Goal: Information Seeking & Learning: Learn about a topic

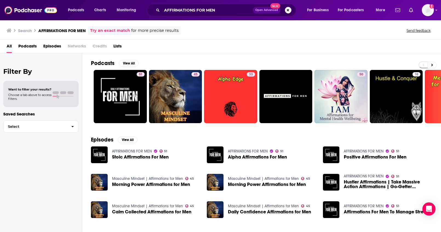
click at [290, 10] on button "Search podcasts, credits, & more..." at bounding box center [288, 10] width 7 height 7
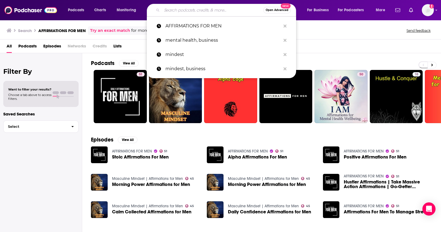
paste input "Tropical MBA"
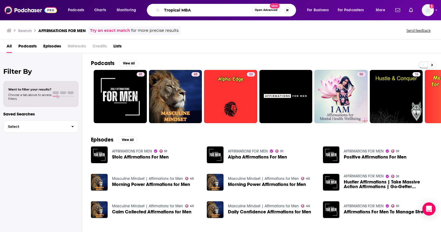
type input "Tropical MBA"
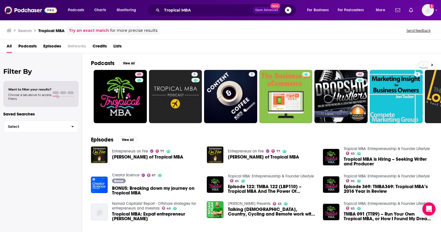
click at [287, 11] on button "Search podcasts, credits, & more..." at bounding box center [288, 10] width 7 height 7
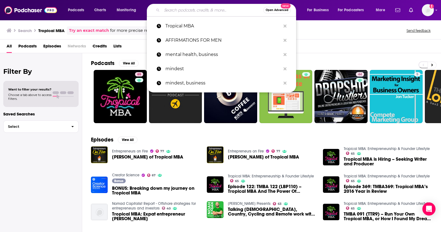
paste input "Optimal Work Daily"
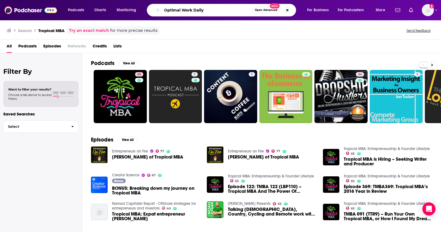
type input "Optimal Work Daily"
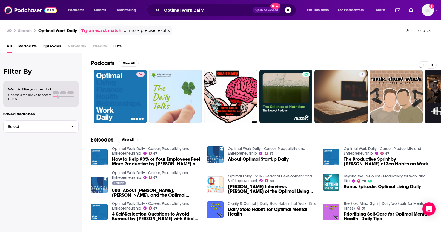
click at [287, 11] on button "Search podcasts, credits, & more..." at bounding box center [288, 10] width 7 height 7
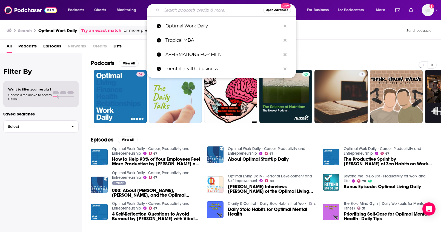
paste input "This Is Small Business"
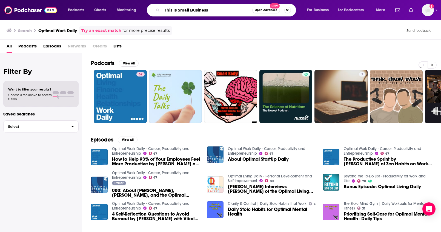
type input "This Is Small Business"
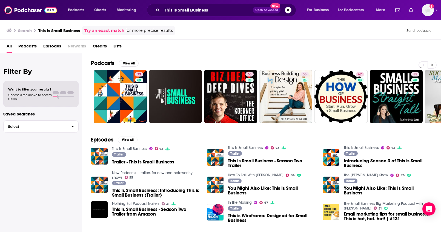
click at [285, 11] on button "Search podcasts, credits, & more..." at bounding box center [288, 10] width 7 height 7
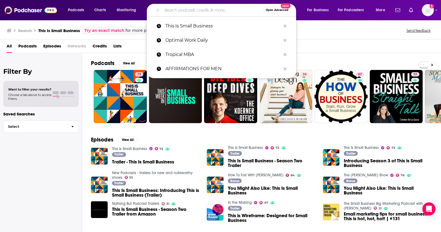
paste input "The [PERSON_NAME] Show"
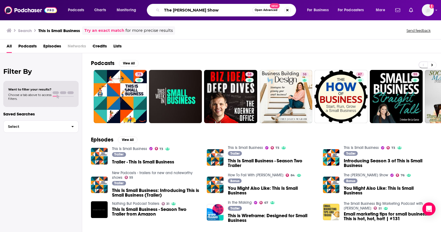
type input "The [PERSON_NAME] Show"
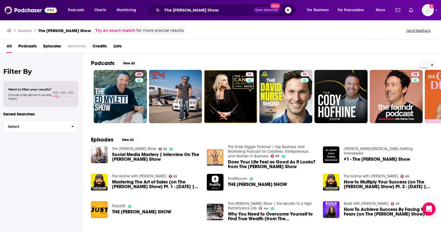
click at [288, 11] on button "Search podcasts, credits, & more..." at bounding box center [288, 10] width 7 height 7
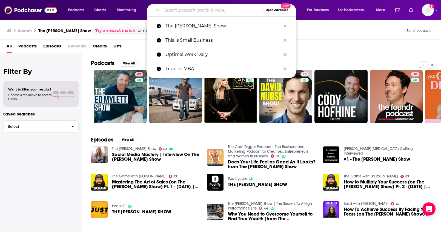
paste input "It's a Good Life"
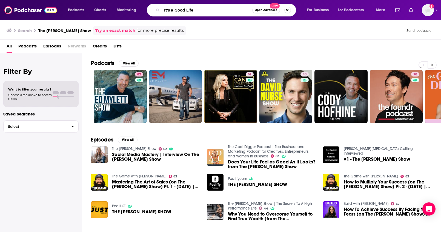
type input "It's a Good Life"
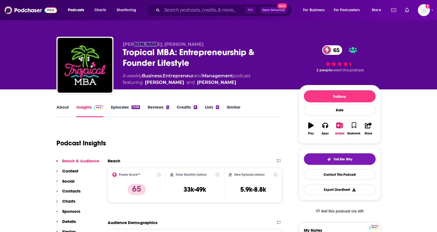
drag, startPoint x: 134, startPoint y: 44, endPoint x: 153, endPoint y: 47, distance: 19.0
click at [153, 47] on span "Dan Andrews; Ian Schoen" at bounding box center [163, 44] width 81 height 5
copy span "Andrews"
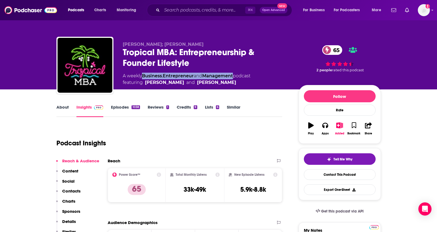
drag, startPoint x: 237, startPoint y: 76, endPoint x: 144, endPoint y: 76, distance: 93.1
click at [144, 76] on div "A weekly Business , Entrepreneur and Management podcast featuring Dan Andrews a…" at bounding box center [187, 79] width 128 height 13
copy div "Business , Entrepreneur and Management"
click at [67, 104] on link "About" at bounding box center [62, 110] width 12 height 13
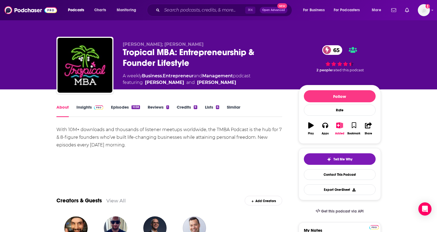
click at [80, 107] on link "Insights" at bounding box center [89, 110] width 27 height 13
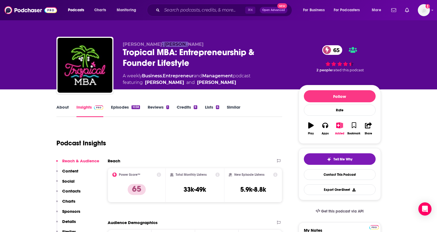
drag, startPoint x: 183, startPoint y: 45, endPoint x: 155, endPoint y: 45, distance: 27.1
click at [155, 45] on p "Dan Andrews; Ian Schoen" at bounding box center [206, 44] width 167 height 5
copy span "Ian Schoen"
click at [69, 192] on p "Contacts" at bounding box center [71, 190] width 18 height 5
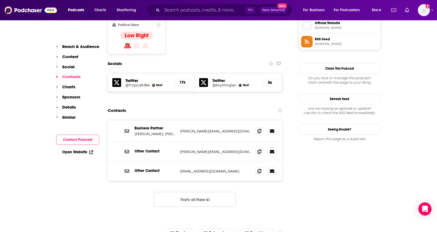
scroll to position [451, 0]
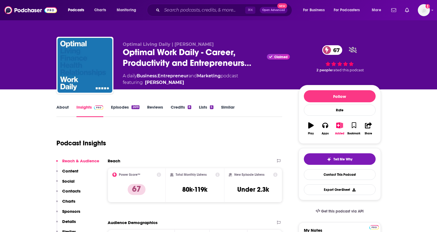
click at [65, 109] on link "About" at bounding box center [62, 110] width 12 height 13
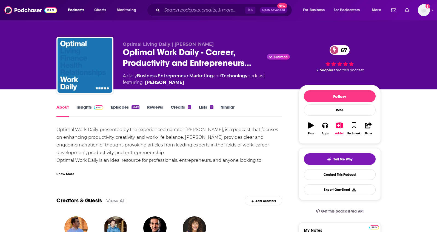
click at [81, 108] on link "Insights" at bounding box center [89, 110] width 27 height 13
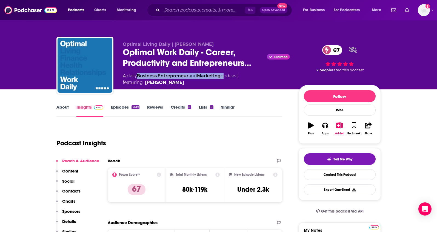
drag, startPoint x: 225, startPoint y: 76, endPoint x: 140, endPoint y: 77, distance: 85.4
click at [140, 77] on div "A daily Business , Entrepreneur and Marketing podcast featuring Justin Malik" at bounding box center [180, 79] width 115 height 13
copy div "Business , Entrepreneur and Marketing"
click at [66, 108] on link "About" at bounding box center [62, 110] width 12 height 13
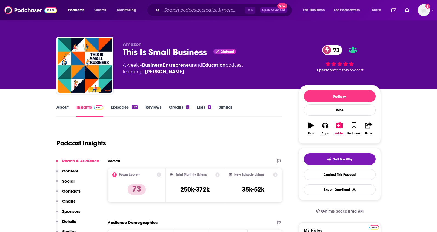
click at [65, 106] on link "About" at bounding box center [62, 110] width 12 height 13
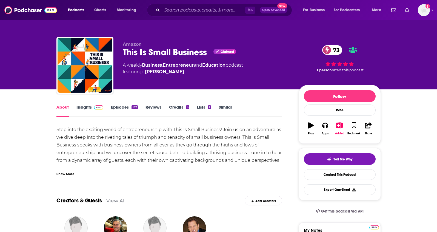
click at [67, 171] on div "Show More" at bounding box center [65, 173] width 18 height 5
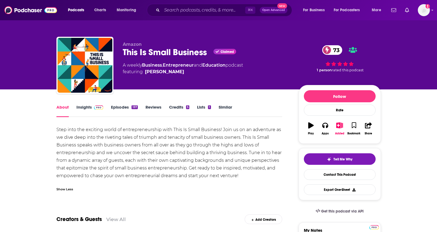
drag, startPoint x: 190, startPoint y: 72, endPoint x: 180, endPoint y: 73, distance: 10.0
click at [180, 73] on span "featuring Andrea Marquez" at bounding box center [183, 71] width 120 height 7
click at [193, 73] on span "featuring Andrea Marquez" at bounding box center [183, 71] width 120 height 7
drag, startPoint x: 189, startPoint y: 72, endPoint x: 178, endPoint y: 73, distance: 11.0
click at [169, 73] on span "featuring Andrea Marquez" at bounding box center [183, 71] width 120 height 7
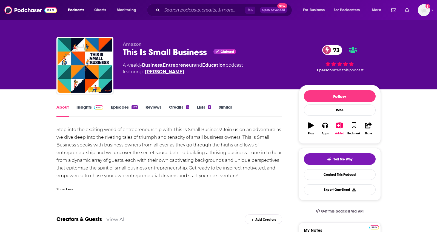
click at [179, 73] on link "Andrea Marquez" at bounding box center [164, 71] width 39 height 7
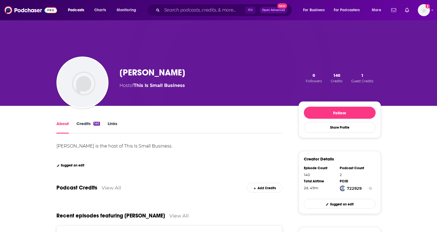
drag, startPoint x: 190, startPoint y: 73, endPoint x: 159, endPoint y: 54, distance: 35.8
click at [152, 74] on div "Andrea Marquez Host of This Is Small Business 0 Followers 140 Credits 1 Guest C…" at bounding box center [249, 78] width 261 height 22
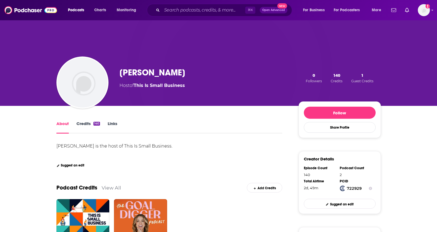
copy h1 "Marquez"
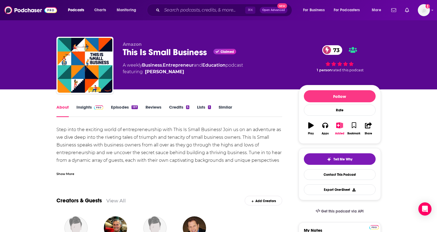
click at [84, 106] on link "Insights" at bounding box center [89, 110] width 27 height 13
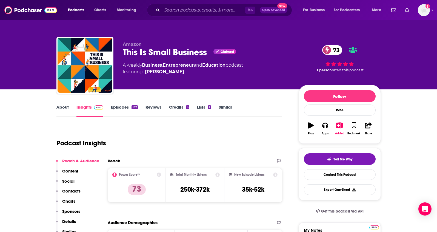
click at [73, 188] on p "Contacts" at bounding box center [71, 190] width 18 height 5
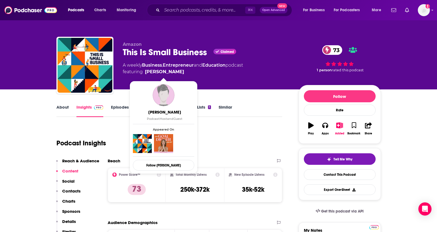
drag, startPoint x: 186, startPoint y: 73, endPoint x: 182, endPoint y: 73, distance: 4.7
click at [182, 73] on span "featuring Andrea Marquez" at bounding box center [183, 71] width 120 height 7
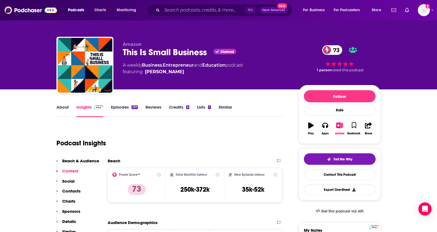
copy span "Andrea Marquez"
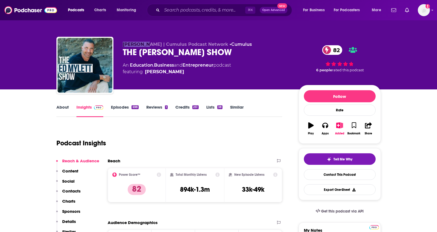
drag, startPoint x: 120, startPoint y: 43, endPoint x: 144, endPoint y: 44, distance: 24.1
click at [144, 44] on div "[PERSON_NAME] | Cumulus Podcast Network • Cumulus THE [PERSON_NAME] SHOW 82 An …" at bounding box center [218, 66] width 324 height 59
copy span "[PERSON_NAME]"
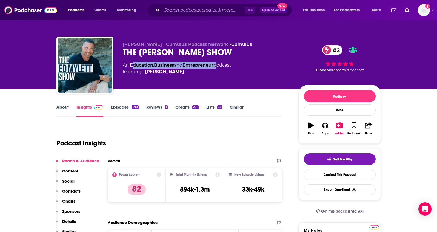
drag, startPoint x: 217, startPoint y: 65, endPoint x: 131, endPoint y: 65, distance: 85.4
click at [131, 65] on div "An Education , Business and Entrepreneur podcast featuring [PERSON_NAME]" at bounding box center [177, 68] width 108 height 13
click at [131, 65] on link "Education" at bounding box center [141, 64] width 23 height 5
drag, startPoint x: 214, startPoint y: 66, endPoint x: 131, endPoint y: 66, distance: 83.5
click at [131, 66] on div "An Education , Business and Entrepreneur podcast featuring [PERSON_NAME]" at bounding box center [177, 68] width 108 height 13
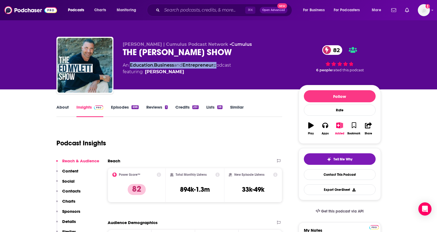
copy div "Education , Business and Entrepreneur"
click at [222, 9] on input "Search podcasts, credits, & more..." at bounding box center [203, 10] width 83 height 9
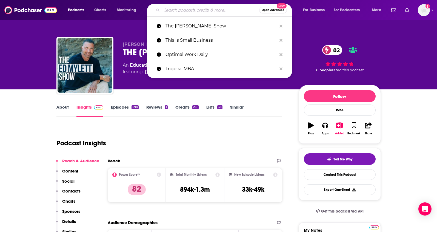
paste input "The [PERSON_NAME] Show"
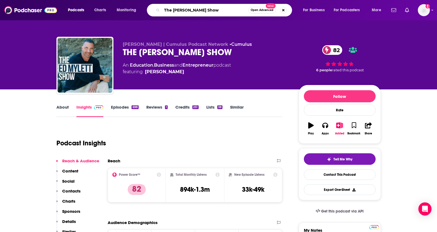
drag, startPoint x: 203, startPoint y: 10, endPoint x: 126, endPoint y: -1, distance: 77.4
click at [126, 0] on html "Podcasts Charts Monitoring The Ed Mylett Show Open Advanced New For Business Fo…" at bounding box center [218, 116] width 437 height 232
paste input "is Is Small Business"
type input "This Is Small Business"
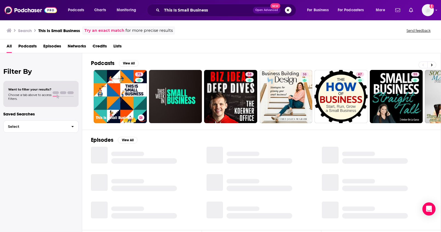
click at [129, 86] on link "73 This Is Small Business" at bounding box center [120, 96] width 53 height 53
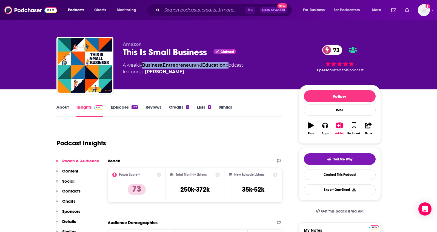
drag, startPoint x: 230, startPoint y: 66, endPoint x: 144, endPoint y: 68, distance: 86.2
click at [144, 68] on div "A weekly Business , Entrepreneur and Education podcast featuring Andrea Marquez" at bounding box center [183, 68] width 120 height 13
copy div "Business , Entrepreneur and Education"
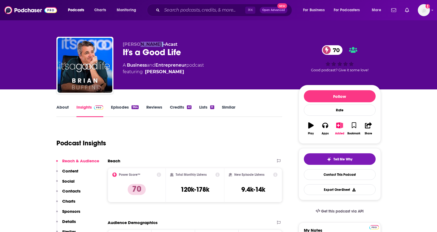
drag, startPoint x: 153, startPoint y: 44, endPoint x: 137, endPoint y: 45, distance: 15.9
click at [137, 45] on p "[PERSON_NAME] • Acast" at bounding box center [206, 44] width 167 height 5
copy p "Buffini"
drag, startPoint x: 189, startPoint y: 66, endPoint x: 151, endPoint y: 21, distance: 59.0
click at [128, 67] on div "A Business and Entrepreneur podcast featuring [PERSON_NAME]" at bounding box center [163, 68] width 81 height 13
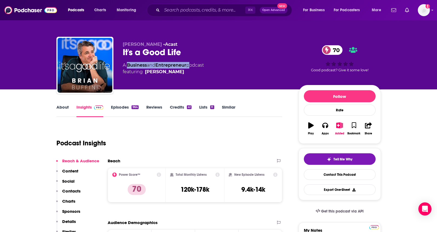
copy div "Business and Entrepreneur"
click at [207, 11] on input "Search podcasts, credits, & more..." at bounding box center [203, 10] width 83 height 9
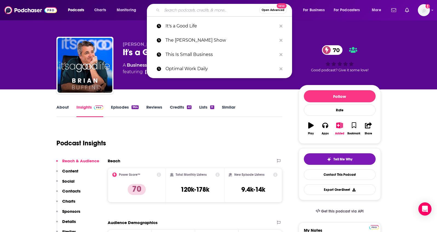
paste input "The [PERSON_NAME] Podcast"
type input "The [PERSON_NAME] Podcast"
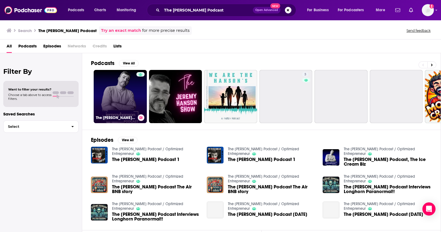
click at [116, 88] on link "The [PERSON_NAME] Podcast / Optimized Entrepreneur" at bounding box center [120, 96] width 53 height 53
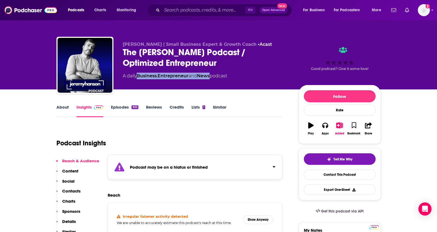
drag, startPoint x: 214, startPoint y: 77, endPoint x: 138, endPoint y: 79, distance: 75.6
click at [138, 79] on div "A daily Business , Entrepreneur and News podcast" at bounding box center [175, 76] width 104 height 7
copy div "Business , Entrepreneur and News"
click at [128, 107] on link "Episodes 933" at bounding box center [124, 110] width 27 height 13
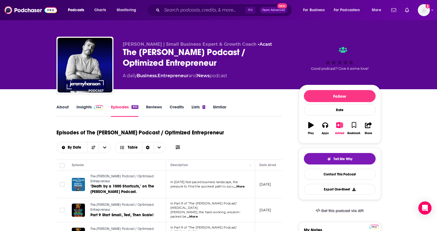
click at [245, 54] on div "The [PERSON_NAME] Podcast / Optimized Entrepreneur" at bounding box center [206, 57] width 167 height 21
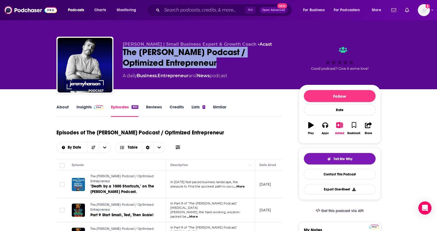
drag, startPoint x: 224, startPoint y: 62, endPoint x: 123, endPoint y: 57, distance: 101.7
click at [123, 57] on div "The [PERSON_NAME] Podcast / Optimized Entrepreneur" at bounding box center [206, 57] width 167 height 21
copy h2 "The [PERSON_NAME] Podcast / Optimized Entrepreneur"
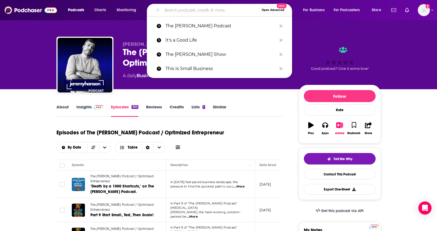
click at [186, 10] on input "Search podcasts, credits, & more..." at bounding box center [210, 10] width 97 height 9
paste input "Rework"
type input "Rework"
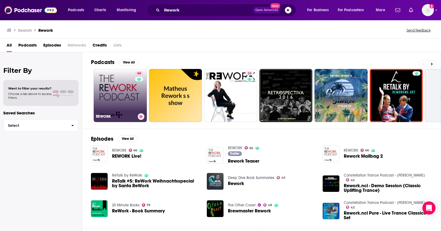
click at [129, 95] on link "66 REWORK" at bounding box center [120, 95] width 53 height 53
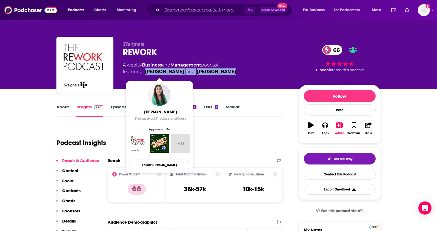
drag, startPoint x: 227, startPoint y: 72, endPoint x: 147, endPoint y: 73, distance: 79.9
click at [147, 73] on div "A weekly Business and Management podcast featuring [PERSON_NAME] and [PERSON_NA…" at bounding box center [206, 68] width 167 height 13
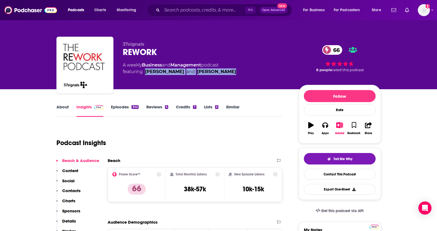
copy span "[PERSON_NAME] and [PERSON_NAME]"
click at [62, 110] on link "About" at bounding box center [62, 110] width 12 height 13
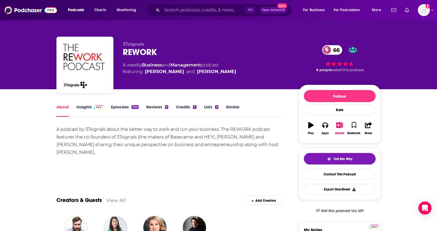
drag, startPoint x: 104, startPoint y: 153, endPoint x: 89, endPoint y: 154, distance: 15.1
click at [89, 154] on div "A podcast by 37signals about the better way to work and run your business. The …" at bounding box center [169, 141] width 226 height 31
copy div "[PERSON_NAME]"
drag, startPoint x: 204, startPoint y: 66, endPoint x: 144, endPoint y: 67, distance: 60.2
click at [144, 67] on div "A weekly Business and Management podcast featuring [PERSON_NAME] and [PERSON_NA…" at bounding box center [179, 68] width 113 height 13
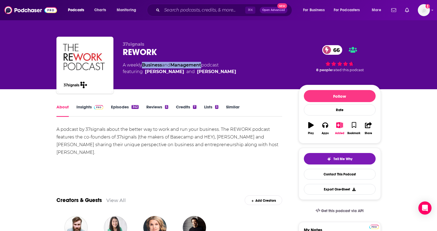
copy div "Business and Management"
click at [219, 13] on input "Search podcasts, credits, & more..." at bounding box center [203, 10] width 83 height 9
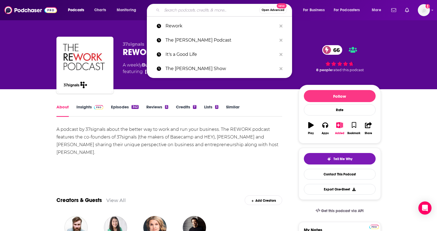
paste input "Acquiring Minds"
type input "Acquiring Minds"
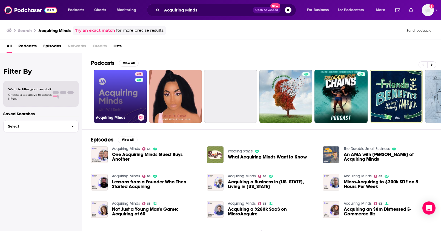
click at [130, 86] on link "63 Acquiring Minds" at bounding box center [120, 96] width 53 height 53
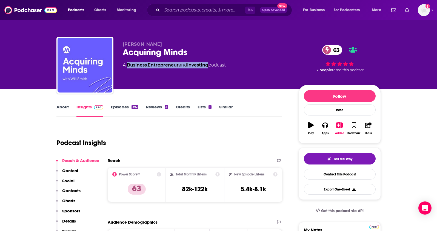
drag, startPoint x: 211, startPoint y: 67, endPoint x: 167, endPoint y: 1, distance: 79.1
click at [128, 66] on div "A Business , Entrepreneur and Investing podcast" at bounding box center [174, 65] width 103 height 7
copy div "Business , Entrepreneur and Investing"
drag, startPoint x: 151, startPoint y: 45, endPoint x: 134, endPoint y: 45, distance: 17.0
click at [134, 45] on p "[PERSON_NAME]" at bounding box center [206, 44] width 167 height 5
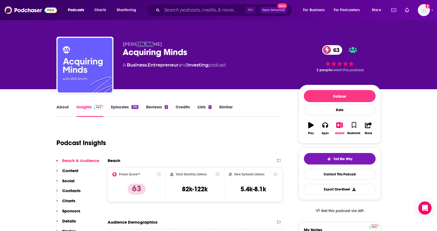
copy span "[PERSON_NAME]"
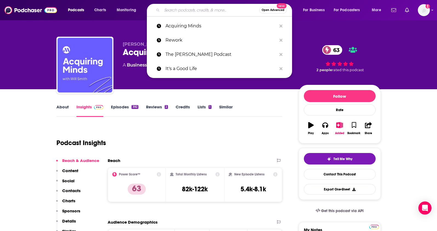
click at [187, 11] on input "Search podcasts, credits, & more..." at bounding box center [210, 10] width 97 height 9
paste input "AM/PM Podcast"
type input "AM/PM Podcast"
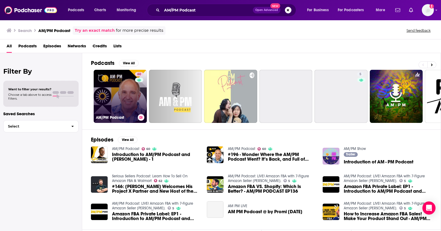
click at [123, 88] on link "60 AM/PM Podcast" at bounding box center [120, 96] width 53 height 53
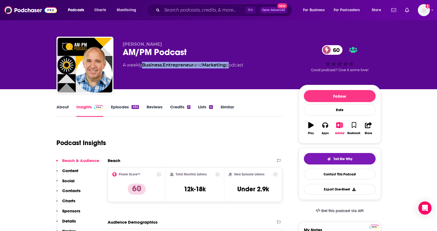
drag, startPoint x: 230, startPoint y: 66, endPoint x: 145, endPoint y: 66, distance: 85.4
click at [145, 66] on div "A weekly Business , Entrepreneur and Marketing podcast" at bounding box center [183, 65] width 120 height 7
copy div "usiness , Entrepreneur and Marketing"
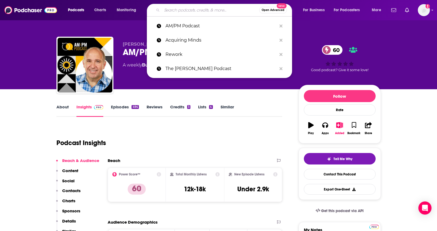
click at [222, 11] on input "Search podcasts, credits, & more..." at bounding box center [210, 10] width 97 height 9
paste input "I AM STRONGER"
type input "I AM STRONGER"
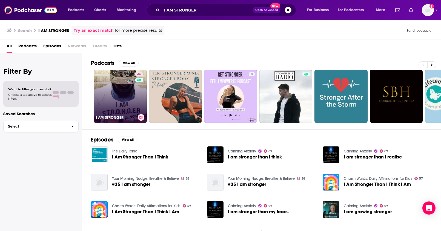
click at [126, 102] on link "46 I AM STRONGER" at bounding box center [120, 96] width 53 height 53
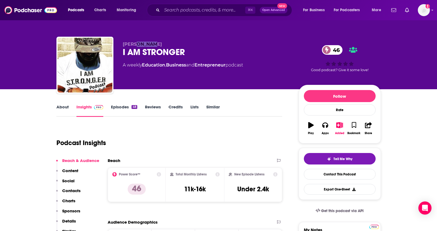
drag, startPoint x: 151, startPoint y: 45, endPoint x: 134, endPoint y: 46, distance: 17.5
click at [134, 46] on p "[PERSON_NAME]" at bounding box center [206, 44] width 167 height 5
drag, startPoint x: 230, startPoint y: 66, endPoint x: 144, endPoint y: 67, distance: 86.2
click at [144, 67] on div "A weekly Education , Business and Entrepreneur podcast" at bounding box center [183, 65] width 120 height 7
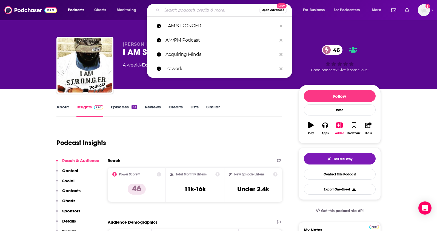
click at [180, 9] on input "Search podcasts, credits, & more..." at bounding box center [210, 10] width 97 height 9
paste input "The Rollercoaster Podcast"
type input "The Rollercoaster Podcast"
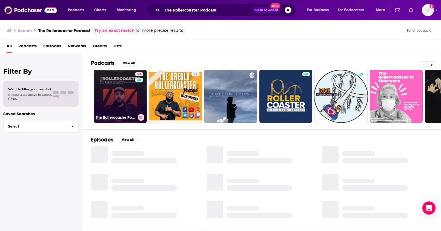
click at [112, 98] on link "53 The Rollercoaster Podcast" at bounding box center [120, 96] width 53 height 53
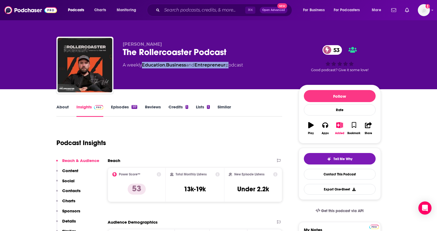
drag, startPoint x: 230, startPoint y: 66, endPoint x: 155, endPoint y: 42, distance: 78.5
click at [144, 66] on div "A weekly Education , Business and Entrepreneur podcast" at bounding box center [183, 65] width 120 height 7
click at [169, 9] on input "Search podcasts, credits, & more..." at bounding box center [203, 10] width 83 height 9
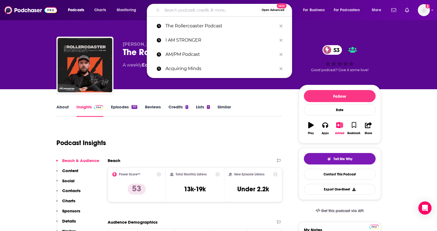
paste input "EO 360°"
type input "EO 360°"
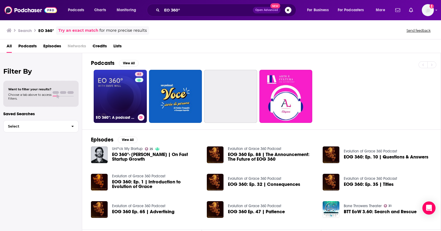
click at [120, 89] on link "62 EO 360°: A podcast by the Entrepreneurs’ Organization" at bounding box center [120, 96] width 53 height 53
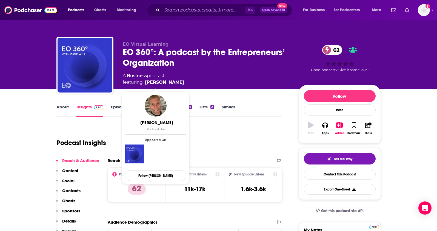
drag, startPoint x: 159, startPoint y: 83, endPoint x: 166, endPoint y: 84, distance: 6.9
click at [166, 84] on div "A Business podcast featuring [PERSON_NAME]" at bounding box center [206, 79] width 167 height 13
click at [156, 82] on link "[PERSON_NAME]" at bounding box center [164, 82] width 39 height 7
drag, startPoint x: 172, startPoint y: 82, endPoint x: 166, endPoint y: 83, distance: 6.3
click at [166, 83] on div "A Business podcast featuring [PERSON_NAME]" at bounding box center [206, 79] width 167 height 13
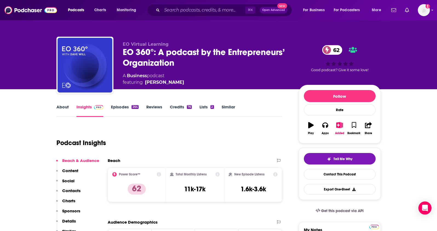
click at [63, 104] on div "About Insights Episodes 264 Reviews Credits 76 Lists 2 Similar" at bounding box center [169, 109] width 226 height 13
click at [63, 106] on link "About" at bounding box center [62, 110] width 12 height 13
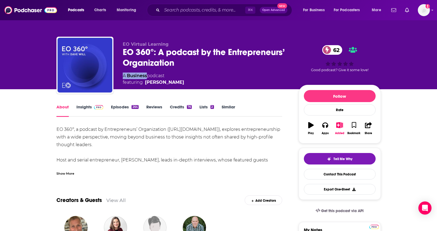
drag, startPoint x: 116, startPoint y: 76, endPoint x: 147, endPoint y: 77, distance: 30.9
click at [147, 77] on div "EO Virtual Learning EO 360°: A podcast by the Entrepreneurs’ Organization 62 A …" at bounding box center [218, 66] width 324 height 59
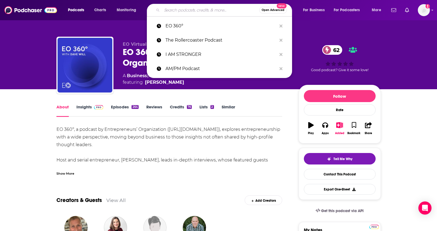
click at [170, 9] on input "Search podcasts, credits, & more..." at bounding box center [210, 10] width 97 height 9
paste input "Smart People Podcast"
type input "Smart People Podcast"
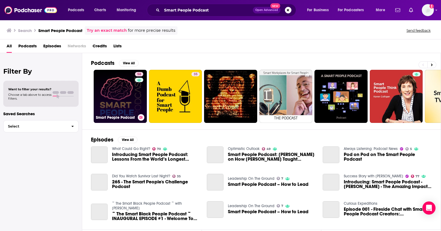
click at [128, 98] on link "58 Smart People Podcast" at bounding box center [120, 96] width 53 height 53
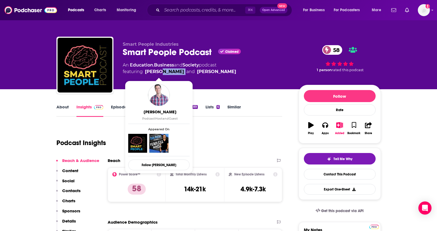
drag, startPoint x: 174, startPoint y: 71, endPoint x: 158, endPoint y: 74, distance: 16.0
click at [158, 74] on span "featuring [PERSON_NAME] and [PERSON_NAME]" at bounding box center [179, 71] width 113 height 7
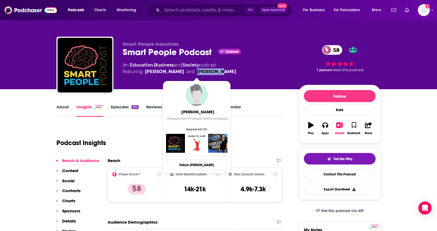
drag, startPoint x: 207, startPoint y: 75, endPoint x: 186, endPoint y: 73, distance: 21.1
click at [186, 73] on span "featuring [PERSON_NAME] and [PERSON_NAME]" at bounding box center [179, 71] width 113 height 7
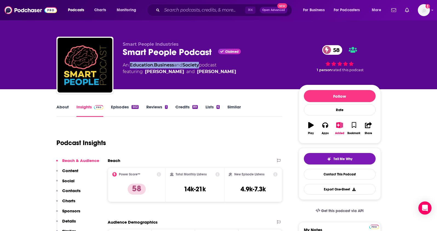
drag, startPoint x: 193, startPoint y: 65, endPoint x: 130, endPoint y: 65, distance: 62.9
click at [130, 65] on div "An Education , Business and Society podcast featuring [PERSON_NAME] and [PERSON…" at bounding box center [179, 68] width 113 height 13
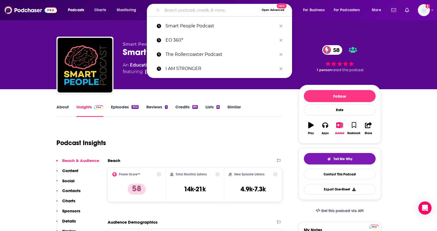
click at [215, 13] on input "Search podcasts, credits, & more..." at bounding box center [210, 10] width 97 height 9
paste input "Leap Academy with [PERSON_NAME]"
type input "Leap Academy with [PERSON_NAME]"
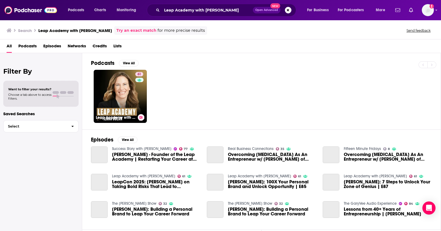
click at [119, 90] on link "61 Leap Academy with [PERSON_NAME]" at bounding box center [120, 96] width 53 height 53
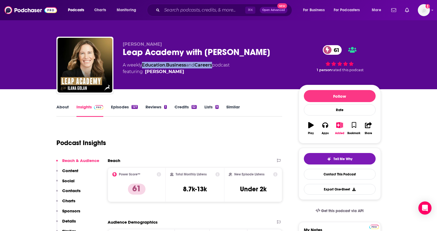
drag, startPoint x: 216, startPoint y: 65, endPoint x: 144, endPoint y: 64, distance: 72.0
click at [144, 64] on div "A weekly Education , Business and Careers podcast featuring [PERSON_NAME]" at bounding box center [176, 68] width 107 height 13
click at [191, 13] on input "Search podcasts, credits, & more..." at bounding box center [203, 10] width 83 height 9
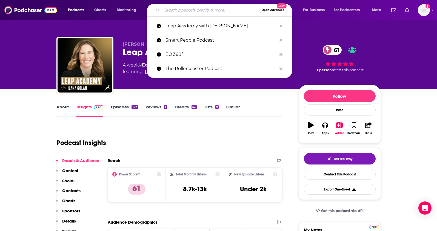
paste input "Think Big, Buy Small"
type input "Think Big, Buy Small"
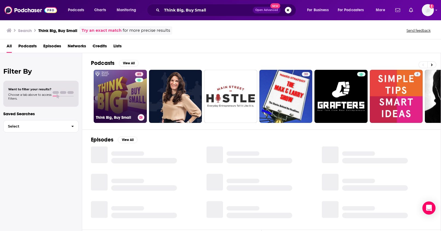
click at [130, 107] on link "65 Think Big, Buy Small" at bounding box center [120, 96] width 53 height 53
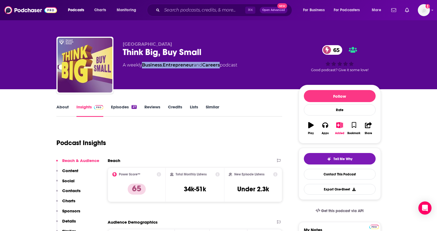
drag, startPoint x: 224, startPoint y: 65, endPoint x: 142, endPoint y: 65, distance: 81.8
click at [142, 65] on div "A weekly Business , Entrepreneur and Careers podcast" at bounding box center [180, 65] width 114 height 7
click at [68, 109] on link "About" at bounding box center [62, 110] width 12 height 13
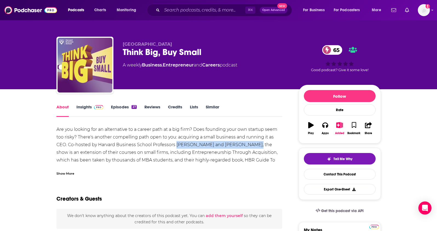
drag, startPoint x: 176, startPoint y: 144, endPoint x: 251, endPoint y: 145, distance: 75.0
click at [251, 145] on div "Are you looking for an alternative to a career path at a big firm? Does foundin…" at bounding box center [169, 160] width 226 height 69
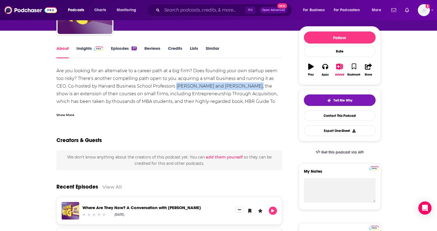
scroll to position [56, 0]
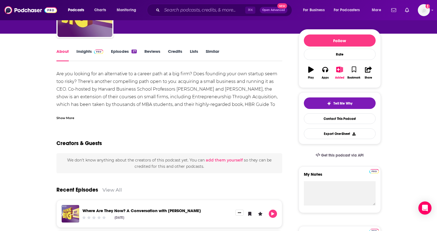
click at [255, 90] on div "Are you looking for an alternative to a career path at a big firm? Does foundin…" at bounding box center [169, 104] width 226 height 69
drag, startPoint x: 252, startPoint y: 88, endPoint x: 194, endPoint y: 89, distance: 57.8
click at [194, 89] on div "Are you looking for an alternative to a career path at a big firm? Does foundin…" at bounding box center [169, 104] width 226 height 69
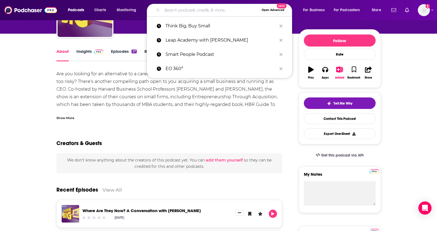
click at [180, 14] on input "Search podcasts, credits, & more..." at bounding box center [210, 10] width 97 height 9
paste input "The BarberShop with [PERSON_NAME]"
type input "The BarberShop with [PERSON_NAME]"
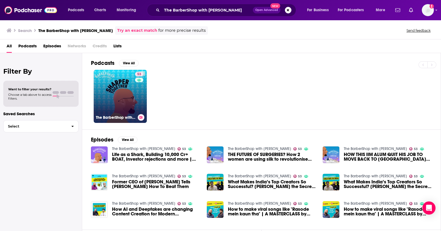
click at [131, 89] on link "53 The BarberShop with [PERSON_NAME]" at bounding box center [120, 96] width 53 height 53
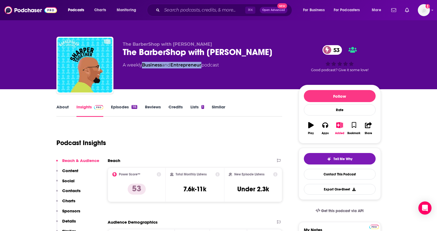
drag, startPoint x: 201, startPoint y: 66, endPoint x: 144, endPoint y: 66, distance: 57.7
click at [144, 66] on div "A weekly Business and Entrepreneur podcast" at bounding box center [171, 65] width 96 height 7
click at [66, 107] on link "About" at bounding box center [62, 110] width 12 height 13
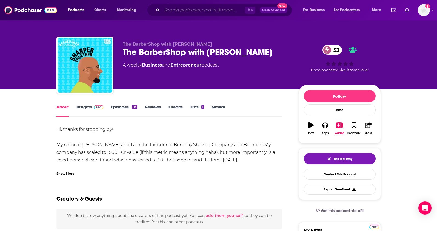
click at [187, 6] on input "Search podcasts, credits, & more..." at bounding box center [203, 10] width 83 height 9
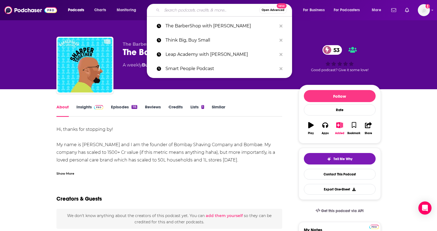
paste input "Inside Strategic Coach"
type input "Inside Strategic Coach"
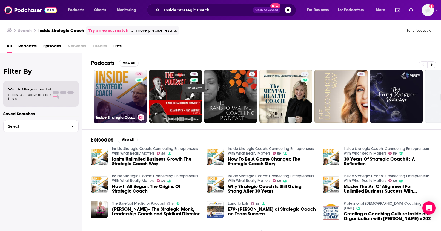
click at [129, 99] on link "59 Inside Strategic Coach: Connecting Entrepreneurs With What Really Matters" at bounding box center [120, 96] width 53 height 53
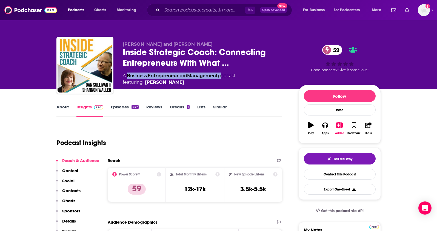
drag, startPoint x: 222, startPoint y: 76, endPoint x: 128, endPoint y: 78, distance: 93.9
click at [128, 78] on div "A Business , Entrepreneur and Management podcast featuring [PERSON_NAME]" at bounding box center [179, 79] width 112 height 13
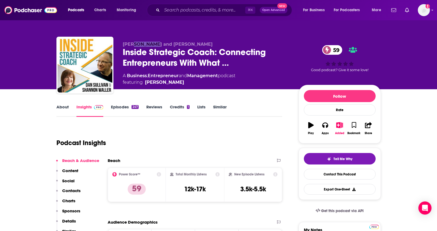
drag, startPoint x: 149, startPoint y: 46, endPoint x: 134, endPoint y: 46, distance: 15.6
click at [134, 46] on span "[PERSON_NAME] and [PERSON_NAME]" at bounding box center [168, 44] width 90 height 5
click at [172, 37] on div "[PERSON_NAME] and [PERSON_NAME] Inside Strategic Coach: Connecting Entrepreneur…" at bounding box center [218, 66] width 324 height 59
drag, startPoint x: 203, startPoint y: 43, endPoint x: 164, endPoint y: 44, distance: 39.4
click at [164, 44] on p "[PERSON_NAME] and [PERSON_NAME]" at bounding box center [206, 44] width 167 height 5
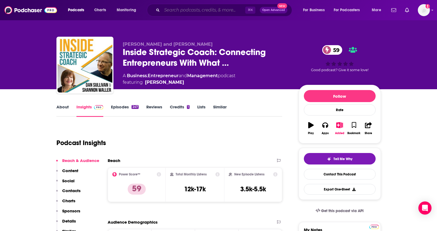
click at [169, 11] on input "Search podcasts, credits, & more..." at bounding box center [203, 10] width 83 height 9
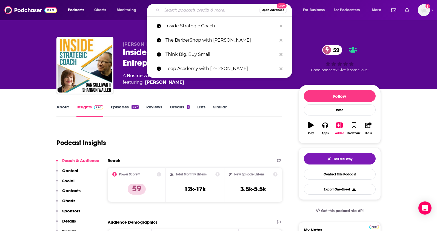
paste input "Wantrepreneur to Entrepreneur"
type input "Wantrepreneur to Entrepreneur"
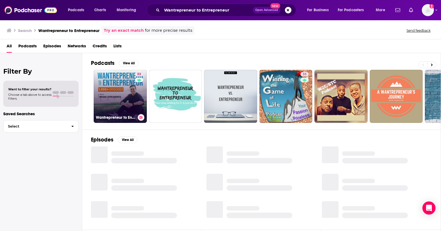
click at [114, 93] on link "53 Wantrepreneur to Entrepreneur | Start and Grow Your Own Business" at bounding box center [120, 96] width 53 height 53
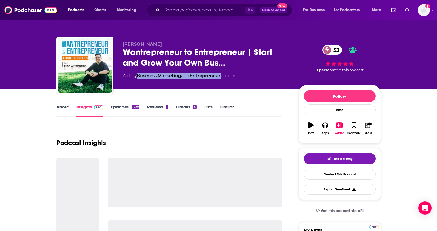
drag, startPoint x: 225, startPoint y: 76, endPoint x: 139, endPoint y: 77, distance: 85.9
click at [139, 77] on div "A daily Business , Marketing and Entrepreneur podcast" at bounding box center [180, 76] width 115 height 7
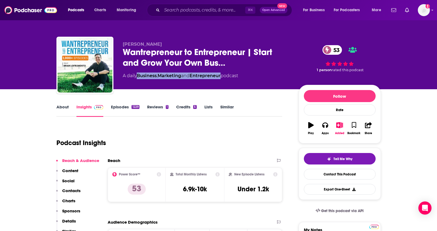
drag, startPoint x: 168, startPoint y: 44, endPoint x: 137, endPoint y: 45, distance: 31.5
click at [137, 45] on p "[PERSON_NAME]" at bounding box center [206, 44] width 167 height 5
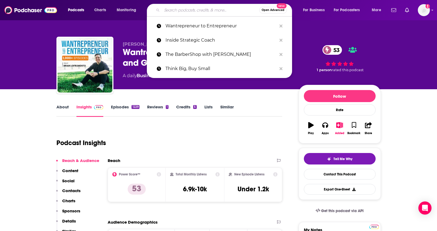
click at [171, 8] on input "Search podcasts, credits, & more..." at bounding box center [210, 10] width 97 height 9
paste input "The CMO Podcast"
type input "The CMO Podcast"
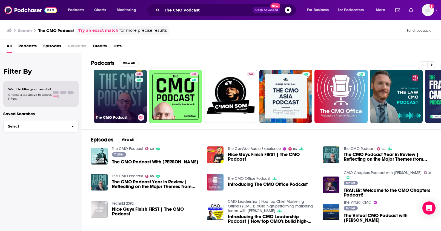
click at [124, 88] on link "60 The CMO Podcast" at bounding box center [120, 96] width 53 height 53
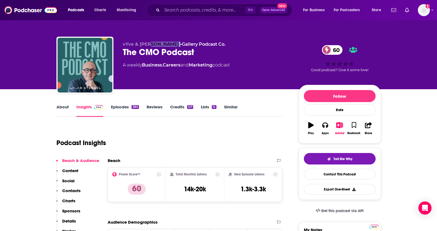
drag, startPoint x: 167, startPoint y: 46, endPoint x: 148, endPoint y: 45, distance: 18.4
click at [148, 45] on p "vYve & [PERSON_NAME] • Gallery Podcast Co." at bounding box center [206, 44] width 167 height 5
drag, startPoint x: 217, startPoint y: 66, endPoint x: 144, endPoint y: 68, distance: 72.5
click at [144, 68] on div "A weekly Business , Careers and Marketing podcast" at bounding box center [176, 65] width 107 height 7
click at [169, 13] on input "Search podcasts, credits, & more..." at bounding box center [203, 10] width 83 height 9
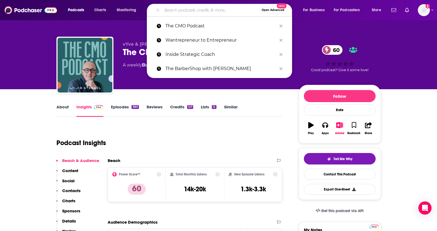
paste input "The Exit Five CMO Podcast"
type input "The Exit Five CMO Podcast"
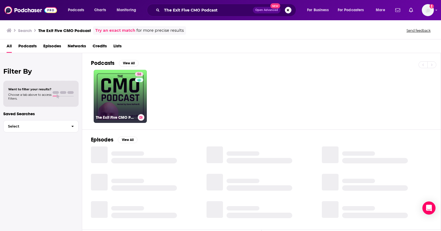
click at [135, 105] on div "58" at bounding box center [140, 93] width 10 height 42
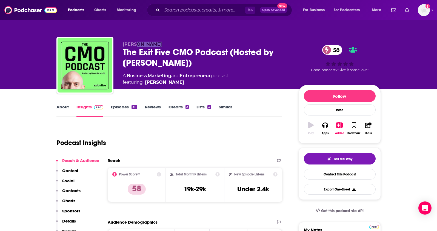
drag, startPoint x: 162, startPoint y: 44, endPoint x: 136, endPoint y: 45, distance: 26.5
click at [136, 45] on p "[PERSON_NAME]" at bounding box center [206, 44] width 167 height 5
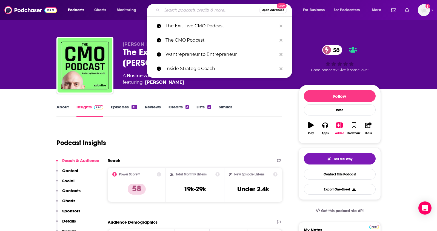
click at [185, 11] on input "Search podcasts, credits, & more..." at bounding box center [210, 10] width 97 height 9
paste input "[PERSON_NAME] Magnetic Marketing Podcast"
type input "[PERSON_NAME] Magnetic Marketing Podcast"
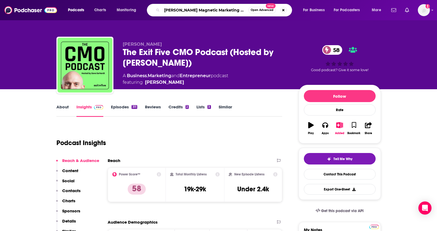
scroll to position [0, 8]
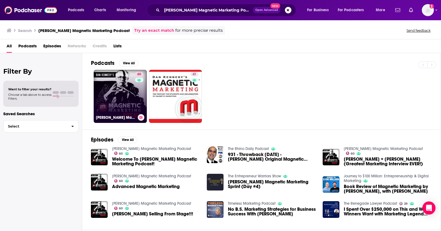
click at [121, 96] on link "60 [PERSON_NAME] Magnetic Marketing Podcast" at bounding box center [120, 96] width 53 height 53
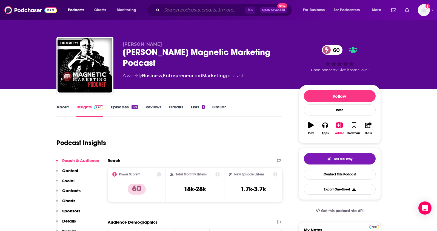
click at [170, 12] on input "Search podcasts, credits, & more..." at bounding box center [203, 10] width 83 height 9
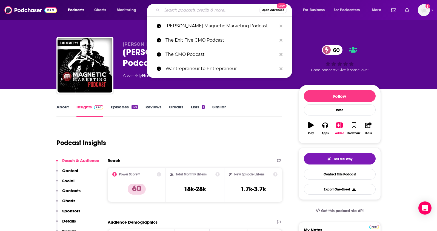
paste input "The Exit Five CMO Podcast"
type input "The Exit Five CMO Podcast"
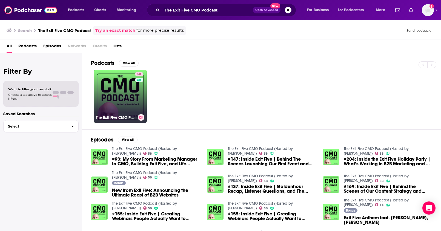
click at [118, 111] on link "58 The Exit Five CMO Podcast (Hosted by [PERSON_NAME])" at bounding box center [120, 96] width 53 height 53
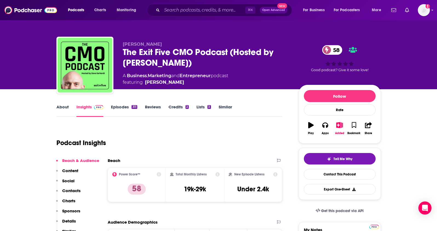
click at [66, 109] on link "About" at bounding box center [62, 110] width 12 height 13
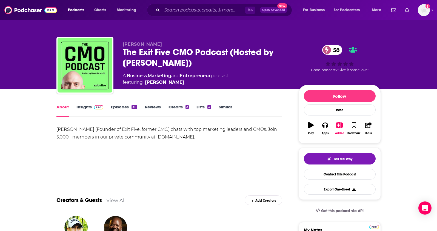
click at [76, 109] on link "Insights" at bounding box center [89, 110] width 27 height 13
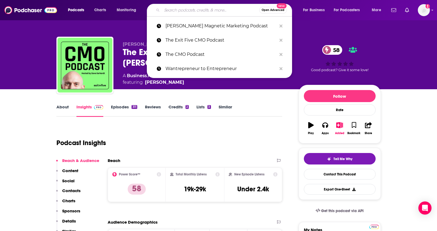
click at [174, 12] on input "Search podcasts, credits, & more..." at bounding box center [210, 10] width 97 height 9
paste input "The CMO Podcast"
type input "The CMO Podcast"
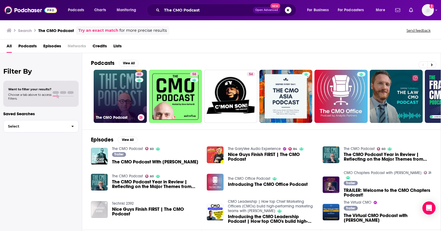
click at [119, 97] on link "60 The CMO Podcast" at bounding box center [120, 96] width 53 height 53
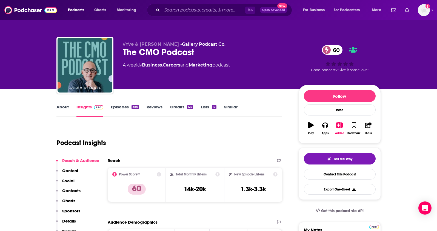
click at [61, 105] on link "About" at bounding box center [62, 110] width 12 height 13
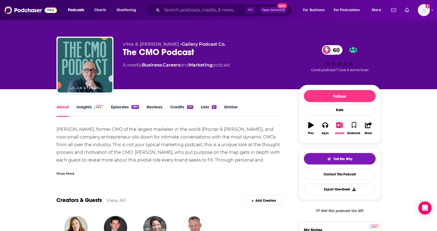
click at [78, 106] on link "Insights" at bounding box center [89, 110] width 27 height 13
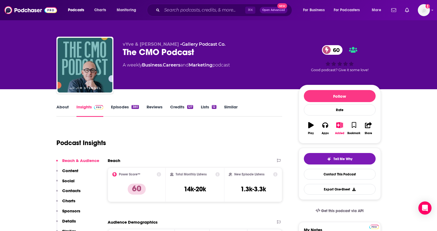
click at [159, 11] on icon "Search podcasts, credits, & more..." at bounding box center [157, 9] width 3 height 3
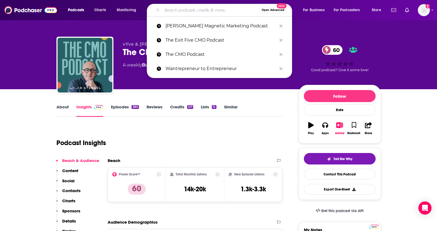
click at [163, 11] on input "Search podcasts, credits, & more..." at bounding box center [210, 10] width 97 height 9
paste input "The Influential Personal Brand Podcast"
type input "The Influential Personal Brand Podcast"
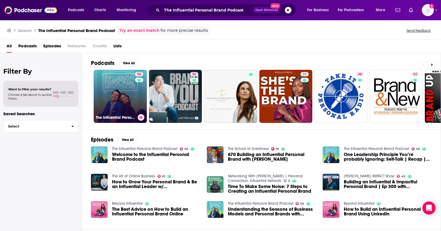
click at [129, 84] on link "56 The Influential Personal Brand Podcast" at bounding box center [120, 96] width 53 height 53
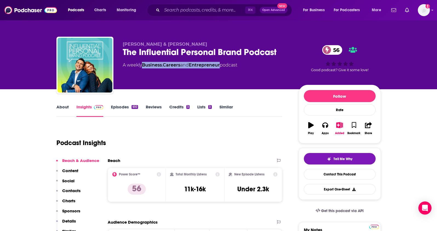
drag, startPoint x: 218, startPoint y: 67, endPoint x: 144, endPoint y: 67, distance: 73.6
click at [144, 67] on div "A weekly Business , Careers and Entrepreneur podcast" at bounding box center [180, 65] width 114 height 7
drag, startPoint x: 165, startPoint y: 43, endPoint x: 146, endPoint y: 45, distance: 19.0
click at [146, 45] on p "[PERSON_NAME] & [PERSON_NAME]" at bounding box center [206, 44] width 167 height 5
click at [176, 9] on input "Search podcasts, credits, & more..." at bounding box center [203, 10] width 83 height 9
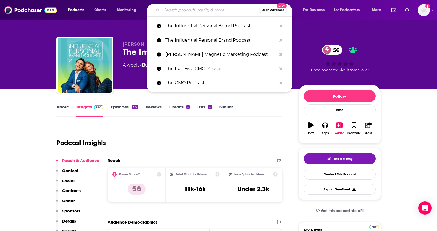
paste input "Redefiners"
type input "Redefiners"
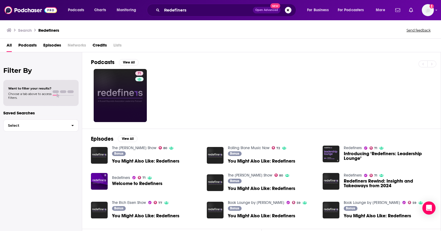
click at [137, 104] on div "71" at bounding box center [139, 95] width 9 height 49
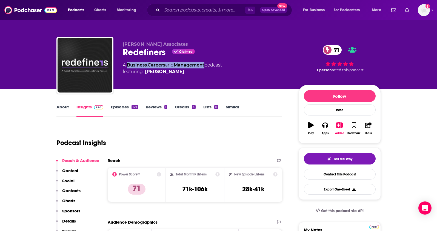
drag, startPoint x: 207, startPoint y: 66, endPoint x: 128, endPoint y: 67, distance: 79.6
click at [128, 67] on div "A Business , Careers and Management podcast featuring [PERSON_NAME]" at bounding box center [172, 68] width 99 height 13
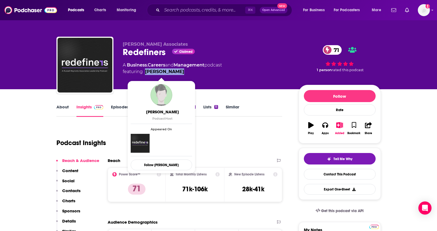
drag, startPoint x: 186, startPoint y: 72, endPoint x: 146, endPoint y: 73, distance: 40.8
click at [146, 73] on span "featuring [PERSON_NAME]" at bounding box center [172, 71] width 99 height 7
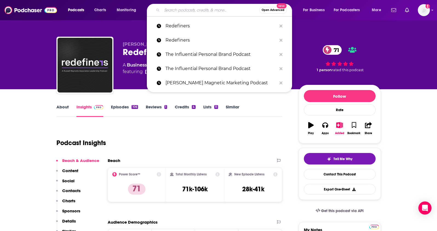
click at [171, 10] on input "Search podcasts, credits, & more..." at bounding box center [210, 10] width 97 height 9
paste input "Cubicle to CEO"
type input "Cubicle to CEO"
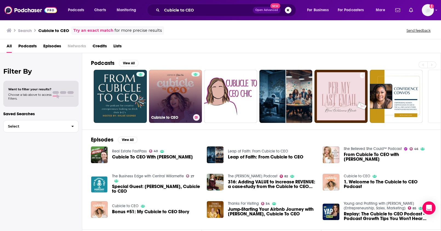
click at [166, 80] on link "Cubicle to CEO" at bounding box center [175, 96] width 53 height 53
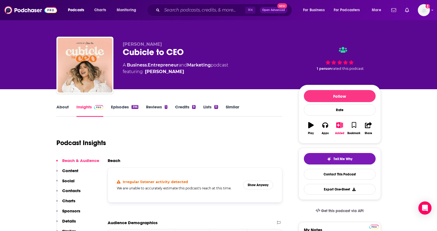
click at [65, 109] on link "About" at bounding box center [62, 110] width 12 height 13
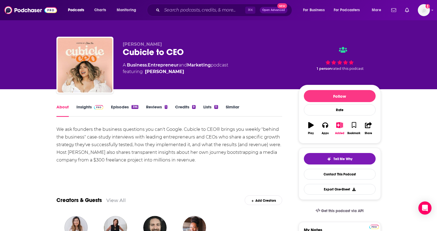
click at [82, 107] on link "Insights" at bounding box center [89, 110] width 27 height 13
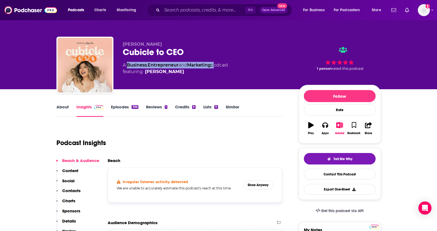
drag, startPoint x: 214, startPoint y: 67, endPoint x: 128, endPoint y: 67, distance: 85.9
click at [128, 67] on div "A Business , Entrepreneur and Marketing podcast featuring [PERSON_NAME]" at bounding box center [175, 68] width 105 height 13
click at [157, 8] on div "⌘ K Open Advanced New" at bounding box center [219, 10] width 145 height 13
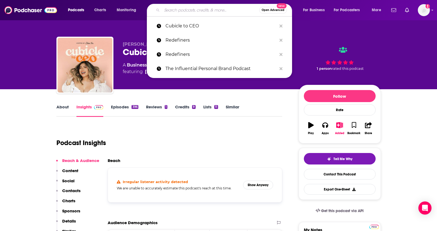
click at [163, 9] on input "Search podcasts, credits, & more..." at bounding box center [210, 10] width 97 height 9
paste input "The Mind Your Business Podcast"
type input "The Mind Your Business Podcast"
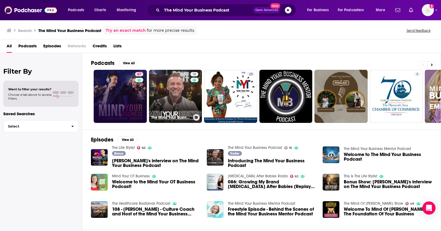
click at [128, 108] on link "67" at bounding box center [120, 96] width 53 height 53
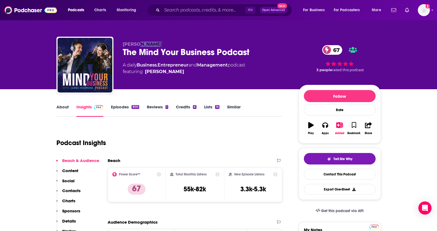
drag, startPoint x: 166, startPoint y: 45, endPoint x: 140, endPoint y: 45, distance: 26.0
click at [140, 45] on p "[PERSON_NAME]" at bounding box center [206, 44] width 167 height 5
click at [174, 10] on input "Search podcasts, credits, & more..." at bounding box center [203, 10] width 83 height 9
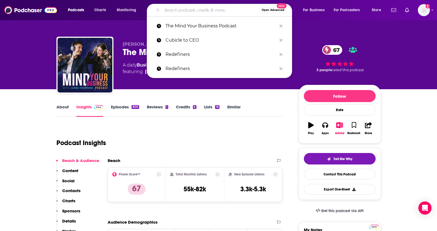
paste input "Partnering Leadership"
type input "Partnering Leadership"
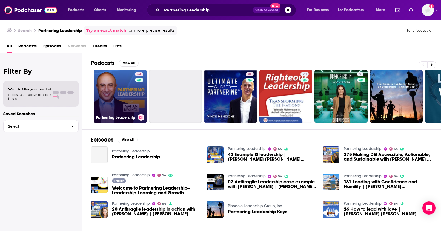
click at [133, 100] on link "54 Partnering Leadership" at bounding box center [120, 96] width 53 height 53
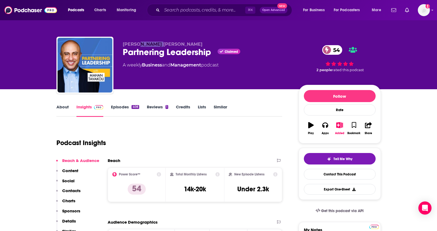
drag, startPoint x: 163, startPoint y: 43, endPoint x: 140, endPoint y: 43, distance: 23.5
click at [140, 43] on p "[PERSON_NAME] [PERSON_NAME]" at bounding box center [206, 44] width 167 height 5
drag, startPoint x: 202, startPoint y: 65, endPoint x: 144, endPoint y: 68, distance: 58.1
click at [144, 68] on div "A weekly Business and Management podcast" at bounding box center [171, 65] width 96 height 7
click at [167, 11] on input "Search podcasts, credits, & more..." at bounding box center [203, 10] width 83 height 9
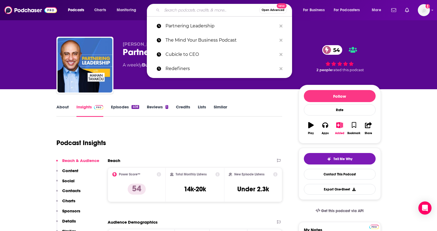
paste input "Take Command: A Leadership Podcast"
type input "Take Command: A Leadership Podcast"
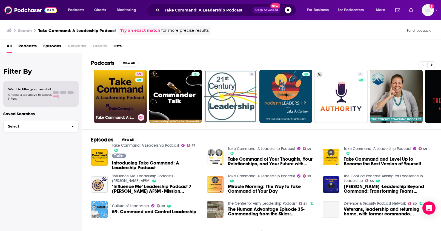
click at [118, 90] on link "59 Take Command: A Leadership Podcast" at bounding box center [120, 96] width 53 height 53
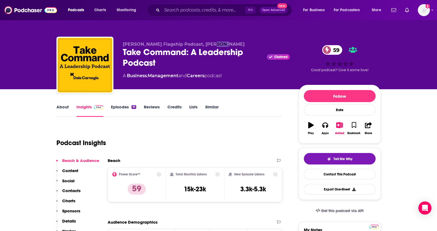
drag, startPoint x: 219, startPoint y: 44, endPoint x: 207, endPoint y: 45, distance: 11.5
click at [207, 45] on p "[PERSON_NAME] Flagship Podcast, [PERSON_NAME]" at bounding box center [206, 44] width 167 height 5
drag, startPoint x: 208, startPoint y: 76, endPoint x: 128, endPoint y: 77, distance: 80.5
click at [128, 77] on div "A Business , Management and Careers podcast" at bounding box center [172, 76] width 99 height 7
click at [169, 6] on input "Search podcasts, credits, & more..." at bounding box center [203, 10] width 83 height 9
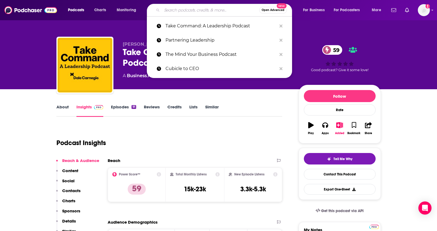
paste input "The Journey with [PERSON_NAME]"
type input "The Journey with [PERSON_NAME]"
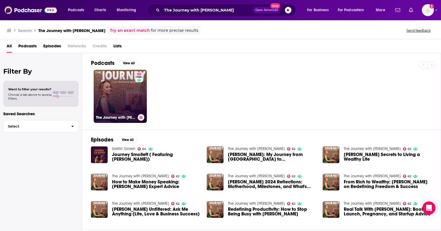
click at [136, 97] on div "62" at bounding box center [140, 93] width 10 height 42
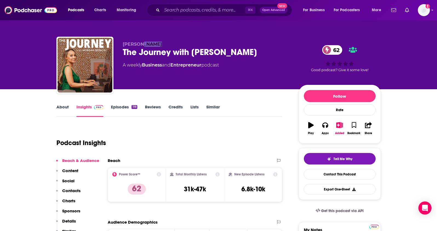
drag, startPoint x: 167, startPoint y: 45, endPoint x: 142, endPoint y: 45, distance: 24.9
click at [142, 45] on p "[PERSON_NAME]" at bounding box center [206, 44] width 167 height 5
drag, startPoint x: 204, startPoint y: 65, endPoint x: 144, endPoint y: 67, distance: 60.2
click at [144, 67] on div "A weekly Business and Entrepreneur podcast" at bounding box center [171, 65] width 96 height 7
click at [171, 15] on div "⌘ K Open Advanced New" at bounding box center [219, 10] width 145 height 13
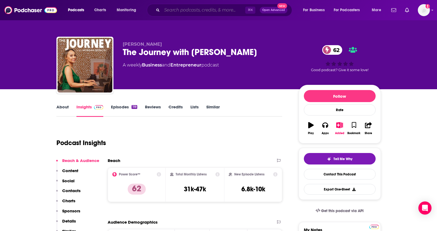
click at [173, 12] on input "Search podcasts, credits, & more..." at bounding box center [203, 10] width 83 height 9
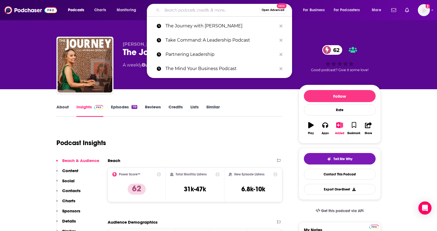
paste input "Transform Your Workplace"
type input "Transform Your Workplace"
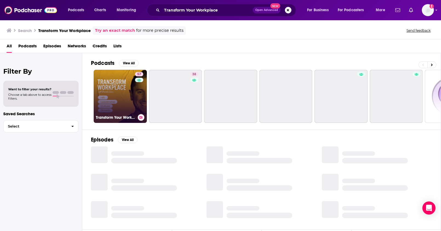
click at [127, 91] on link "57 Transform Your Workplace" at bounding box center [120, 96] width 53 height 53
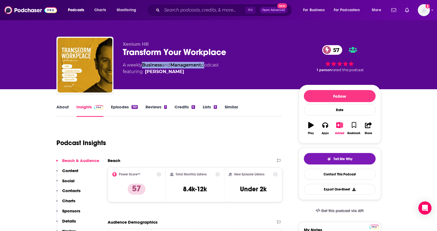
drag, startPoint x: 205, startPoint y: 66, endPoint x: 144, endPoint y: 67, distance: 60.8
click at [144, 67] on div "A weekly Business and Management podcast featuring [PERSON_NAME]" at bounding box center [171, 68] width 96 height 13
click at [162, 13] on input "Search podcasts, credits, & more..." at bounding box center [203, 10] width 83 height 9
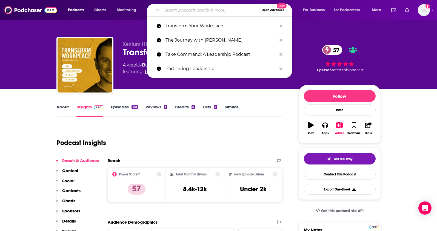
paste input "The Cardone Zone"
type input "The Cardone Zone"
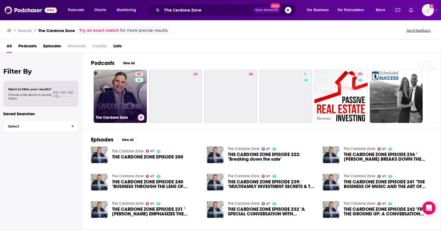
click at [125, 105] on link "67 The Cardone Zone" at bounding box center [120, 96] width 53 height 53
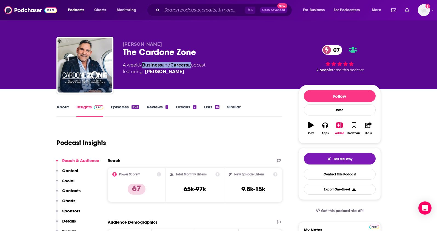
drag, startPoint x: 192, startPoint y: 65, endPoint x: 182, endPoint y: 0, distance: 65.8
click at [144, 66] on div "A weekly Business and Careers podcast featuring [PERSON_NAME]" at bounding box center [164, 68] width 83 height 13
